Goal: Transaction & Acquisition: Subscribe to service/newsletter

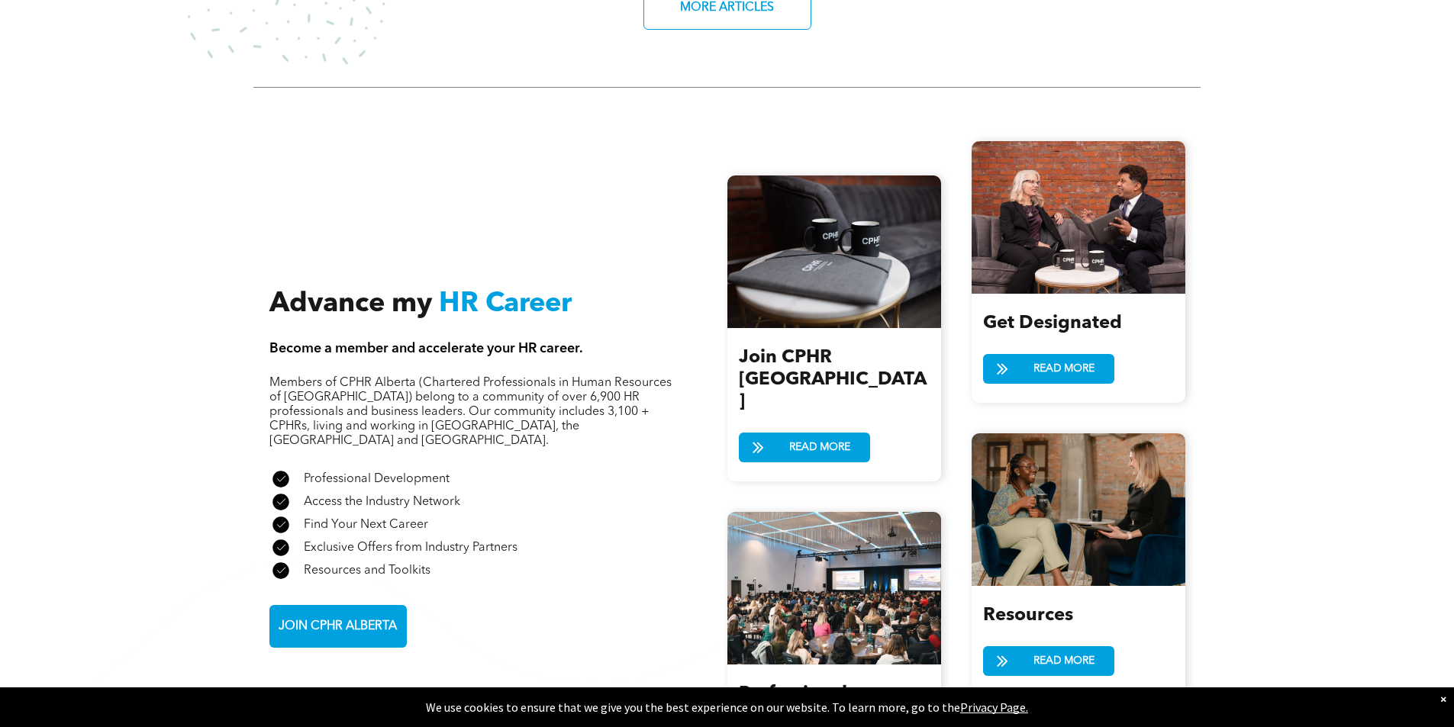
scroll to position [1603, 0]
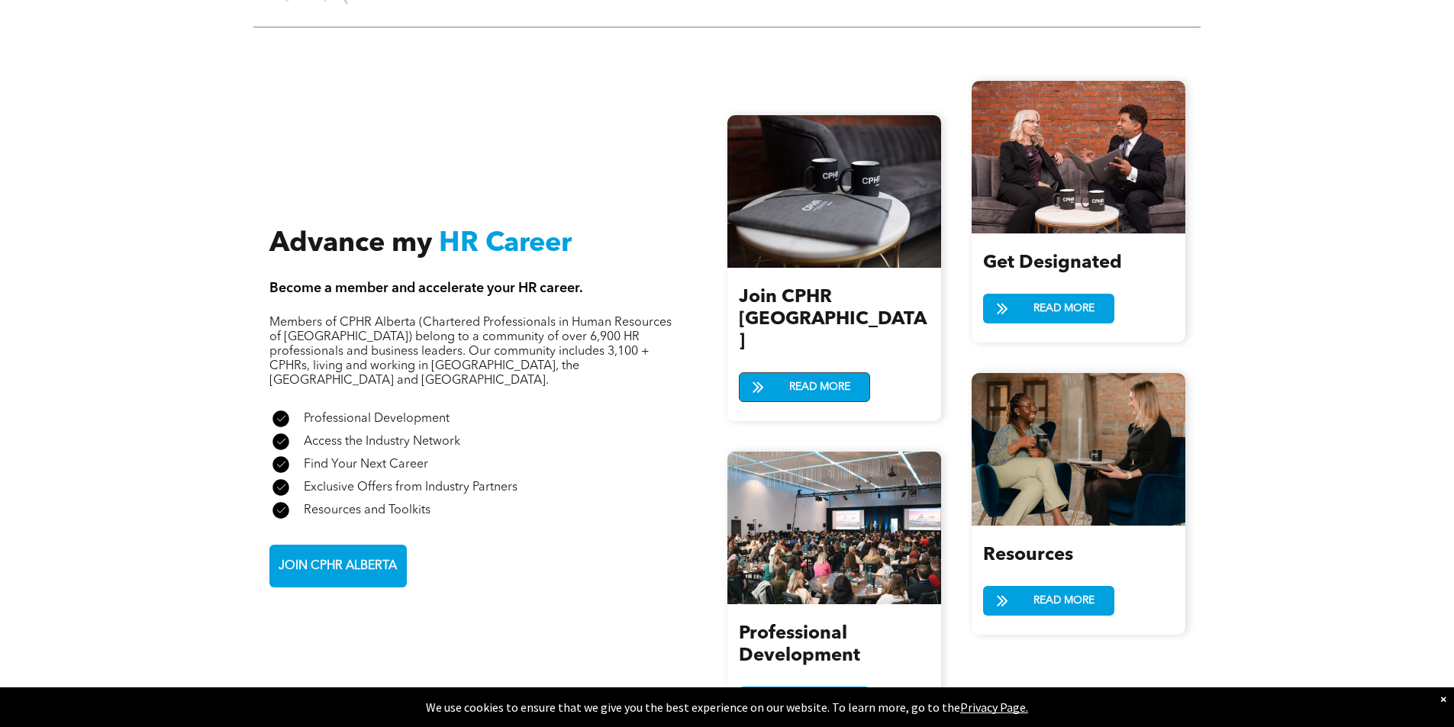
click at [769, 377] on span at bounding box center [759, 388] width 38 height 22
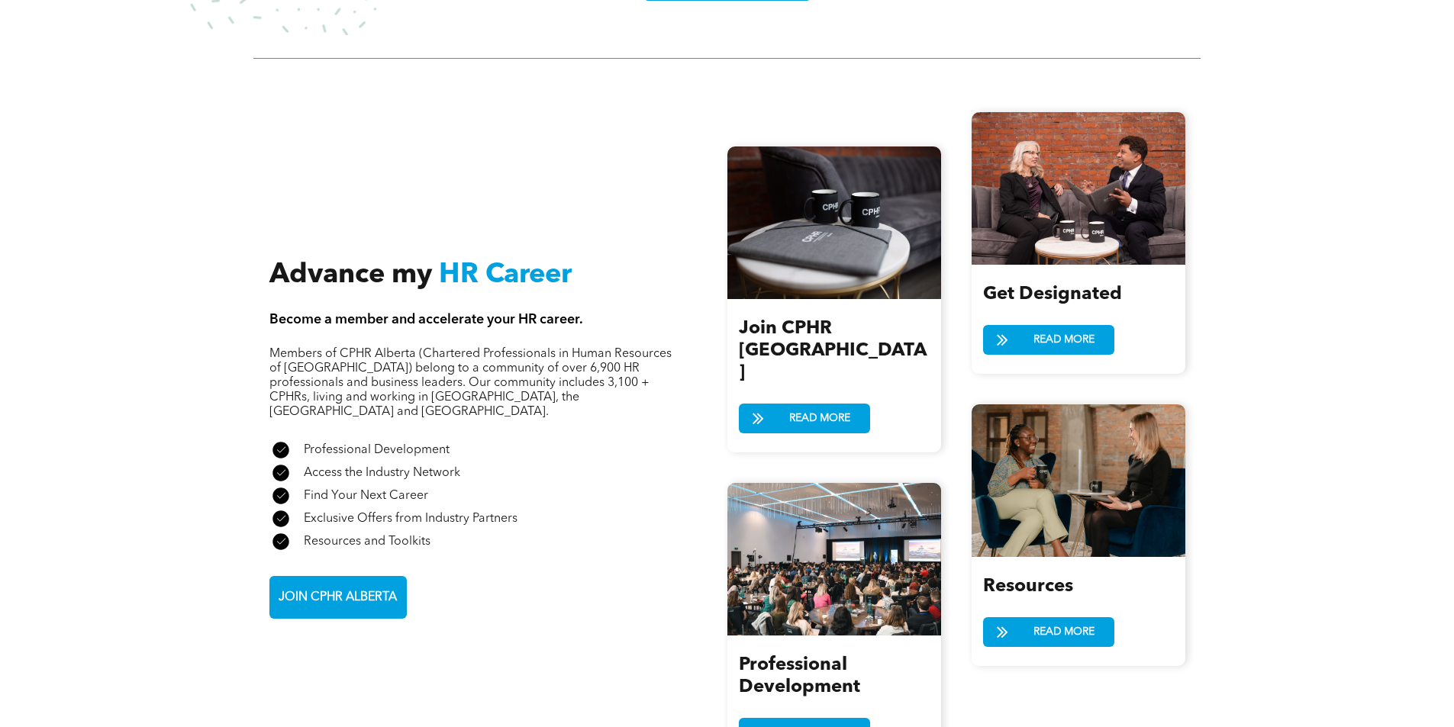
scroll to position [1543, 0]
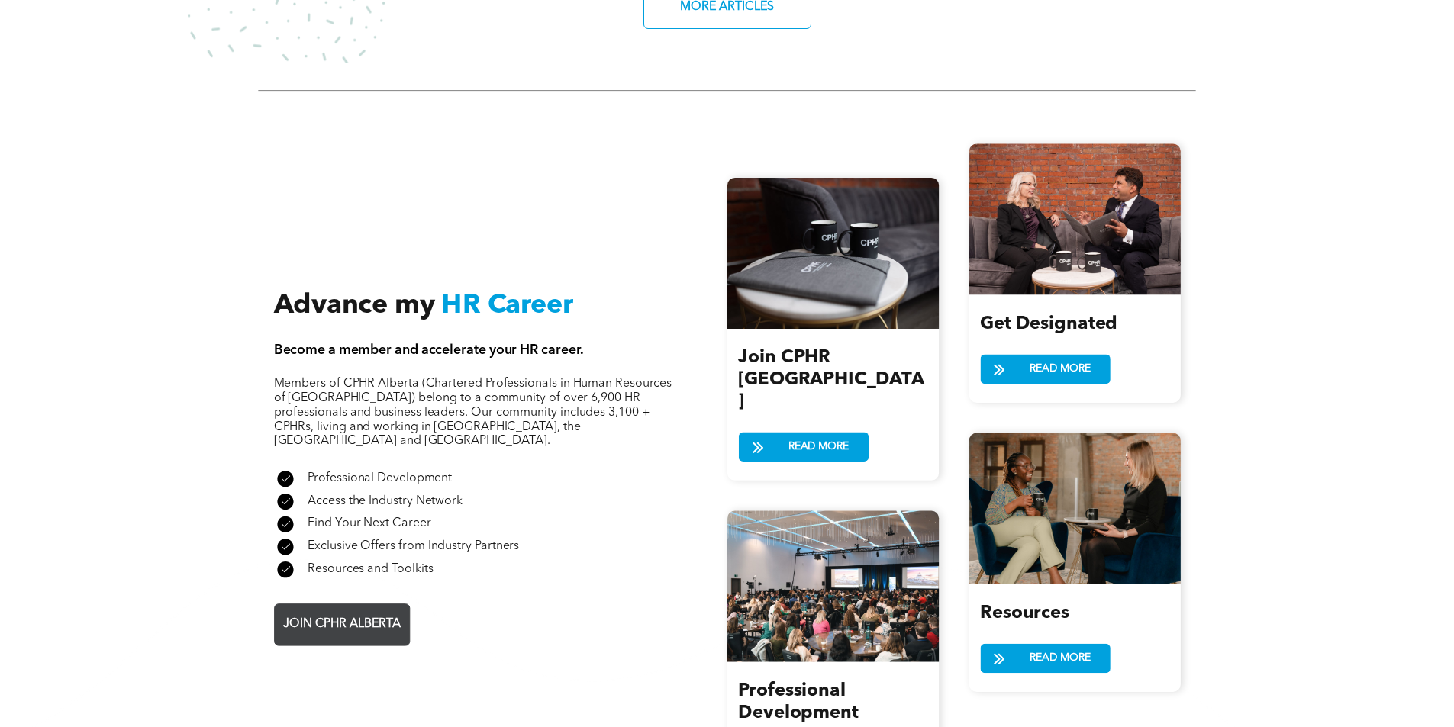
click at [359, 610] on span "JOIN CPHR ALBERTA" at bounding box center [341, 625] width 127 height 30
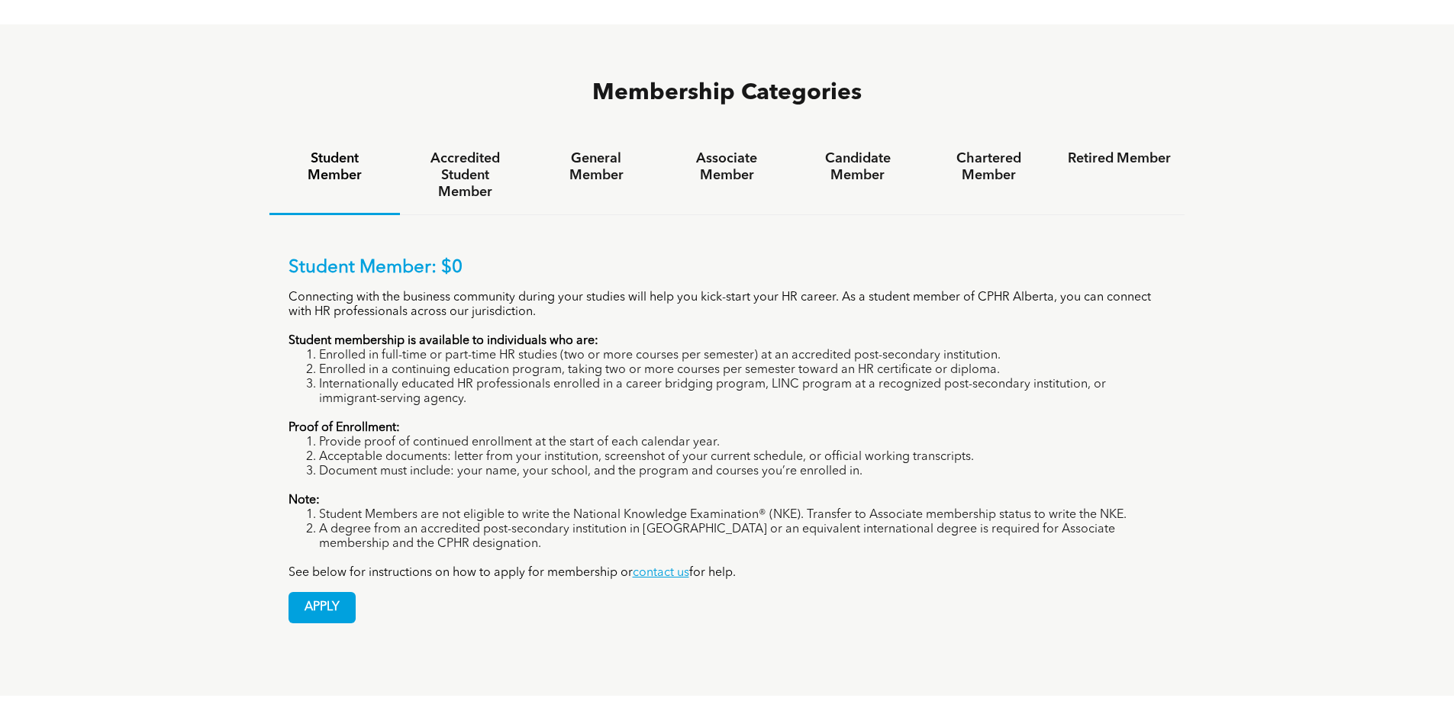
scroll to position [1068, 0]
